Goal: Transaction & Acquisition: Purchase product/service

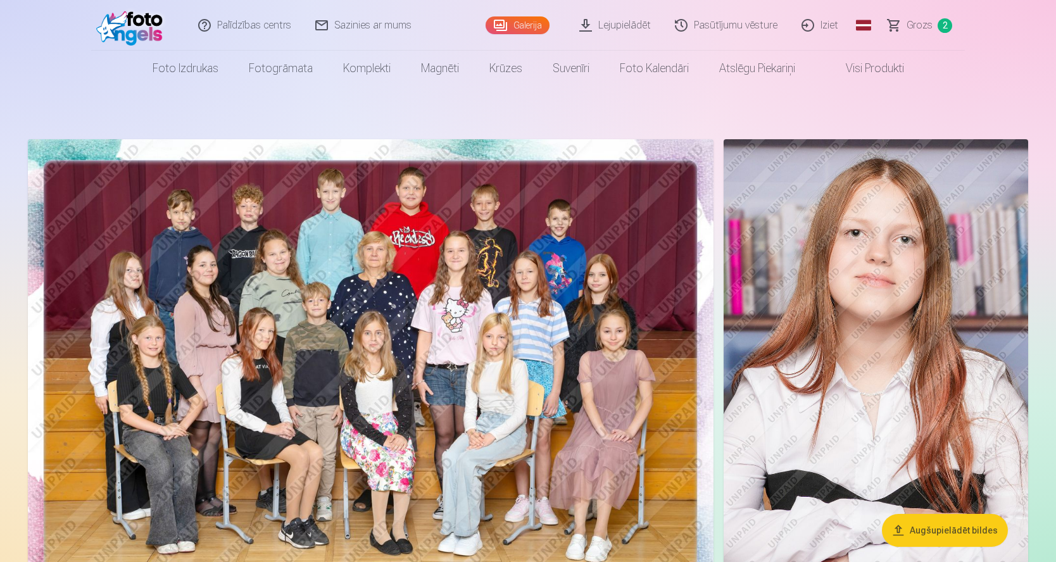
click at [942, 27] on span "2" at bounding box center [944, 25] width 15 height 15
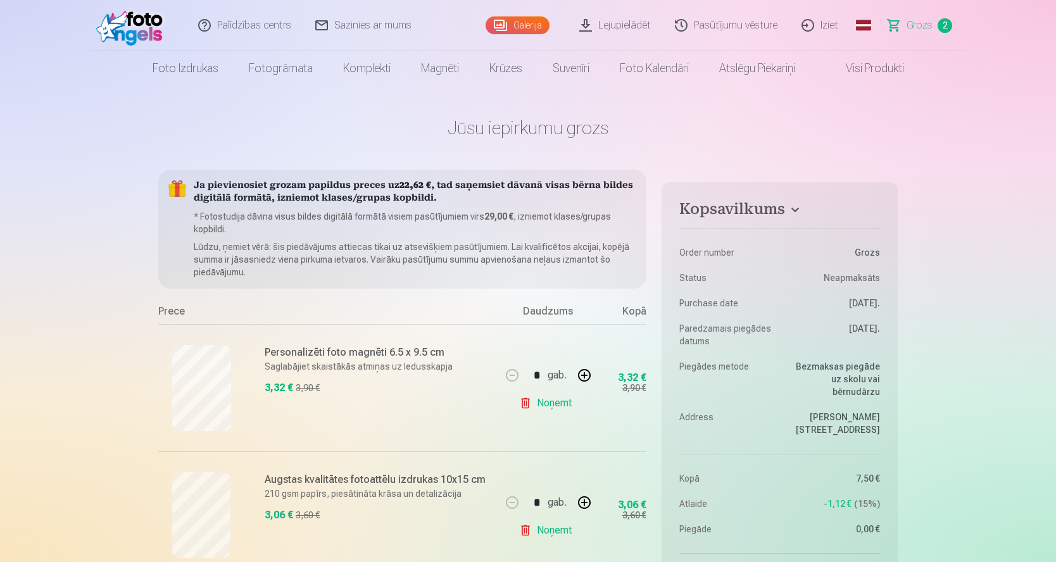
click at [818, 26] on link "Iziet" at bounding box center [820, 25] width 61 height 51
